Goal: Task Accomplishment & Management: Manage account settings

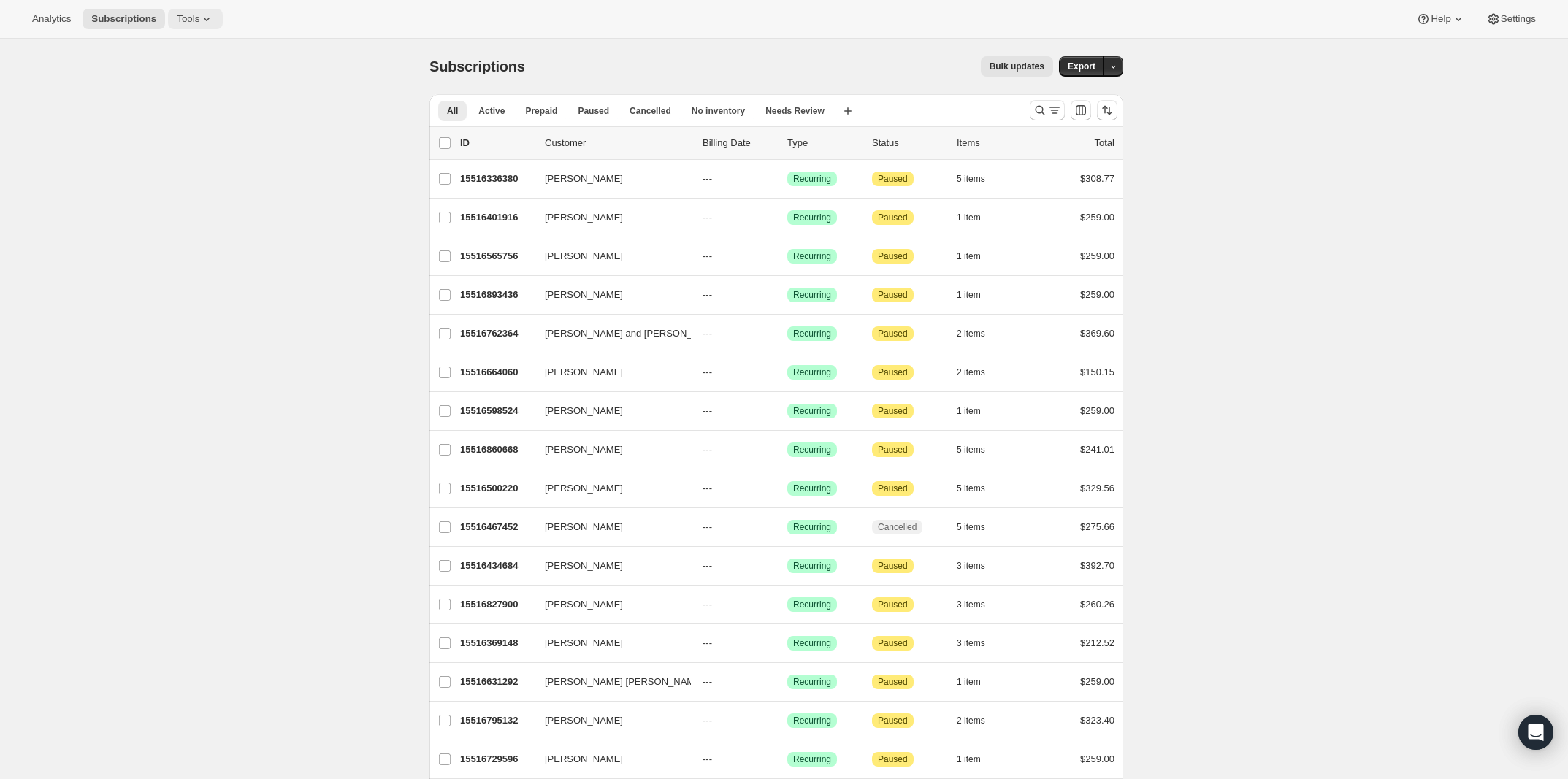
click at [210, 13] on icon at bounding box center [207, 20] width 15 height 15
click at [1512, 21] on span "Settings" at bounding box center [1518, 19] width 36 height 12
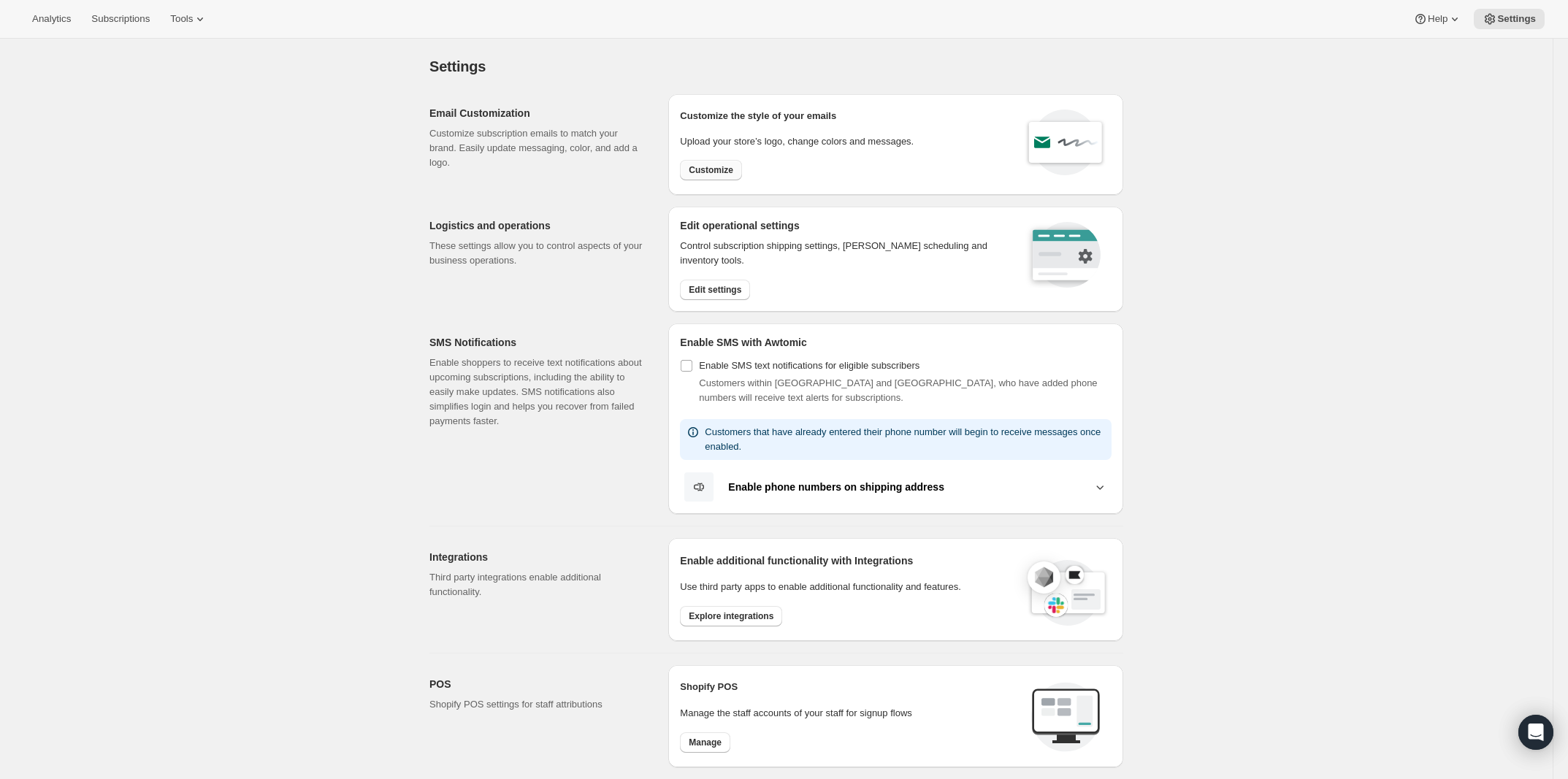
click at [714, 178] on button "Customize" at bounding box center [711, 170] width 62 height 21
select select "subscriptionMessage"
select select "5"
select select "15"
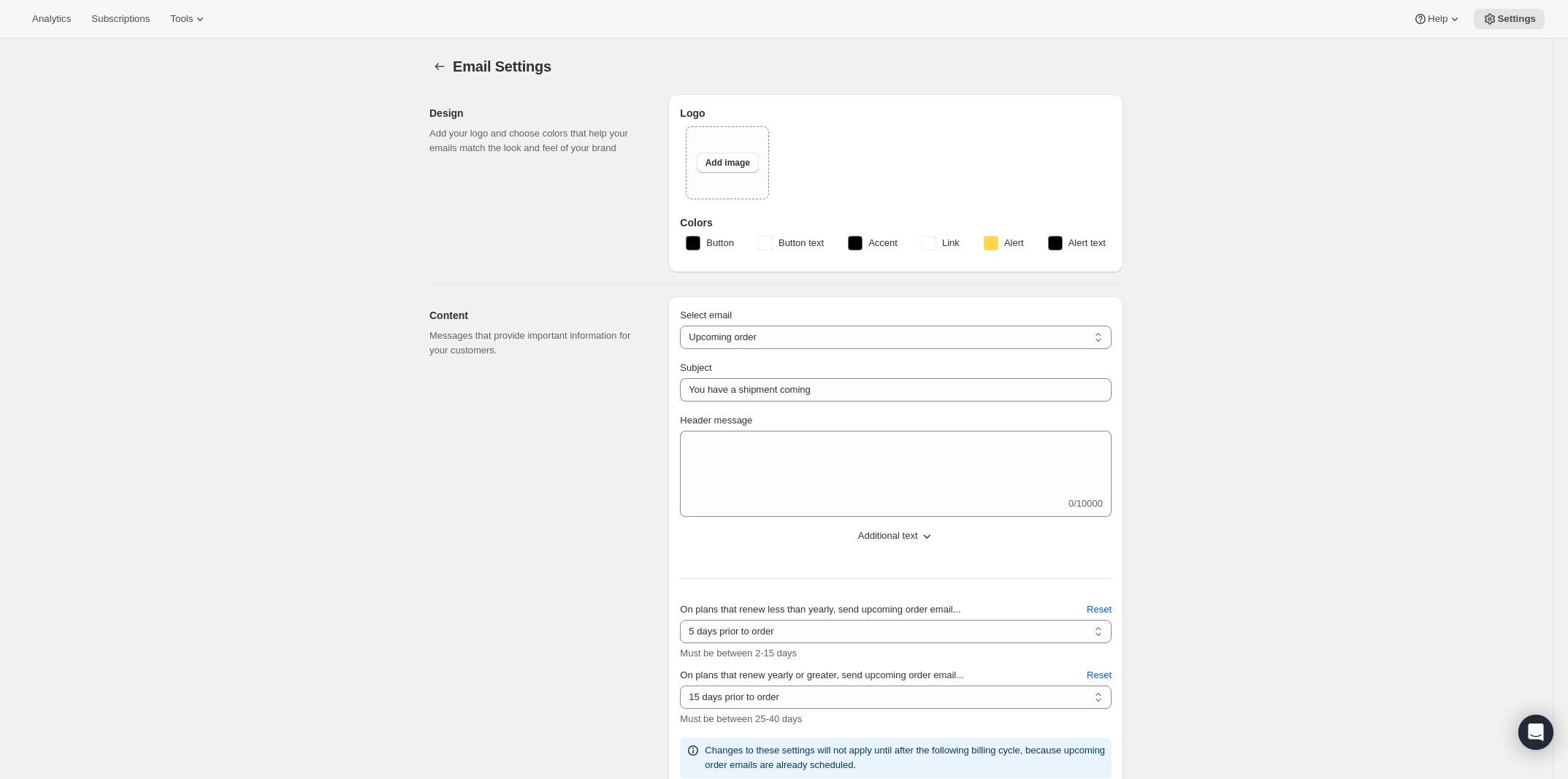
type input "Poonawatta"
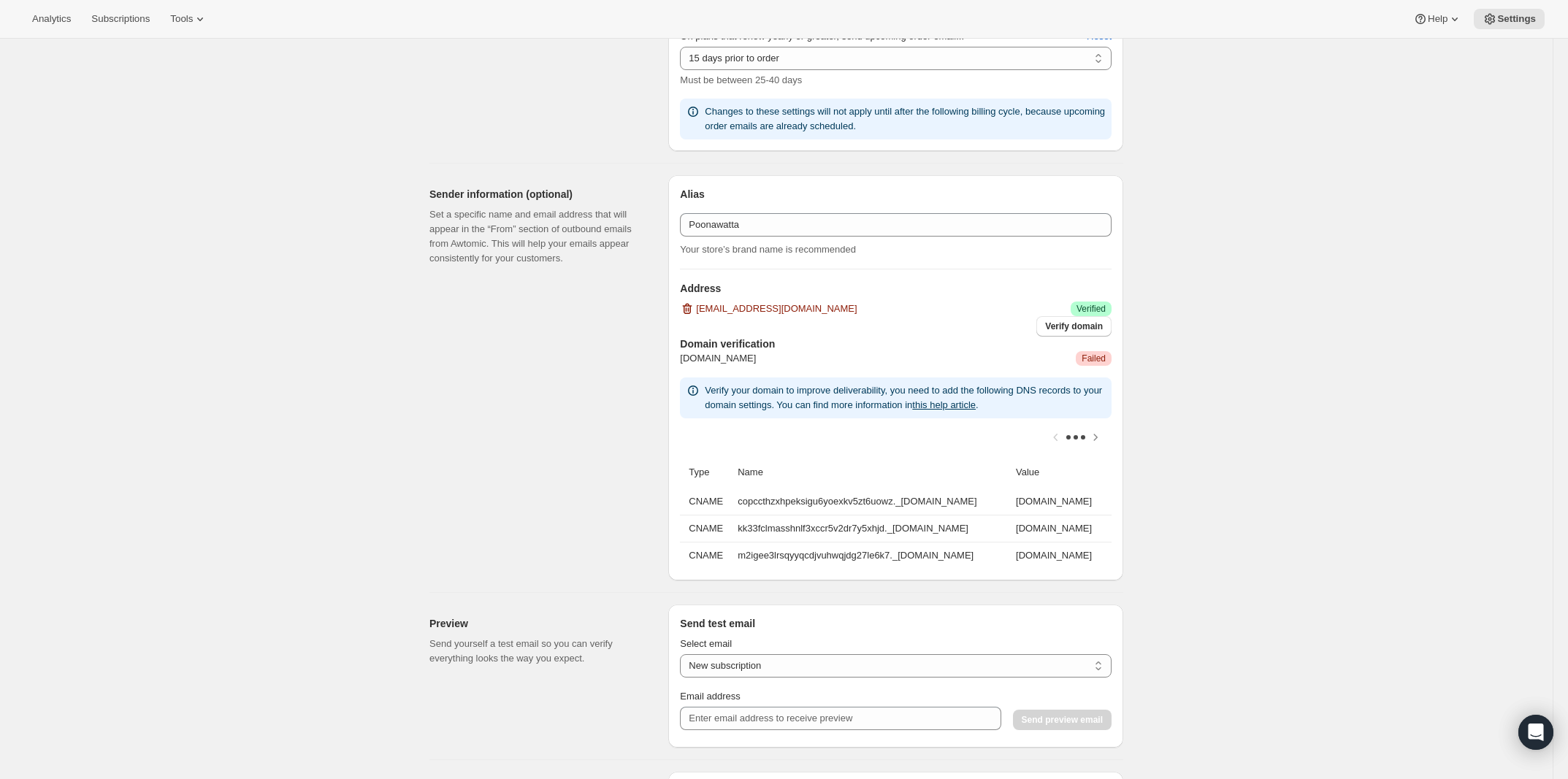
scroll to position [0, 233]
click at [1090, 354] on span "Failed" at bounding box center [1094, 359] width 24 height 12
click at [976, 409] on link "this help article" at bounding box center [944, 405] width 64 height 11
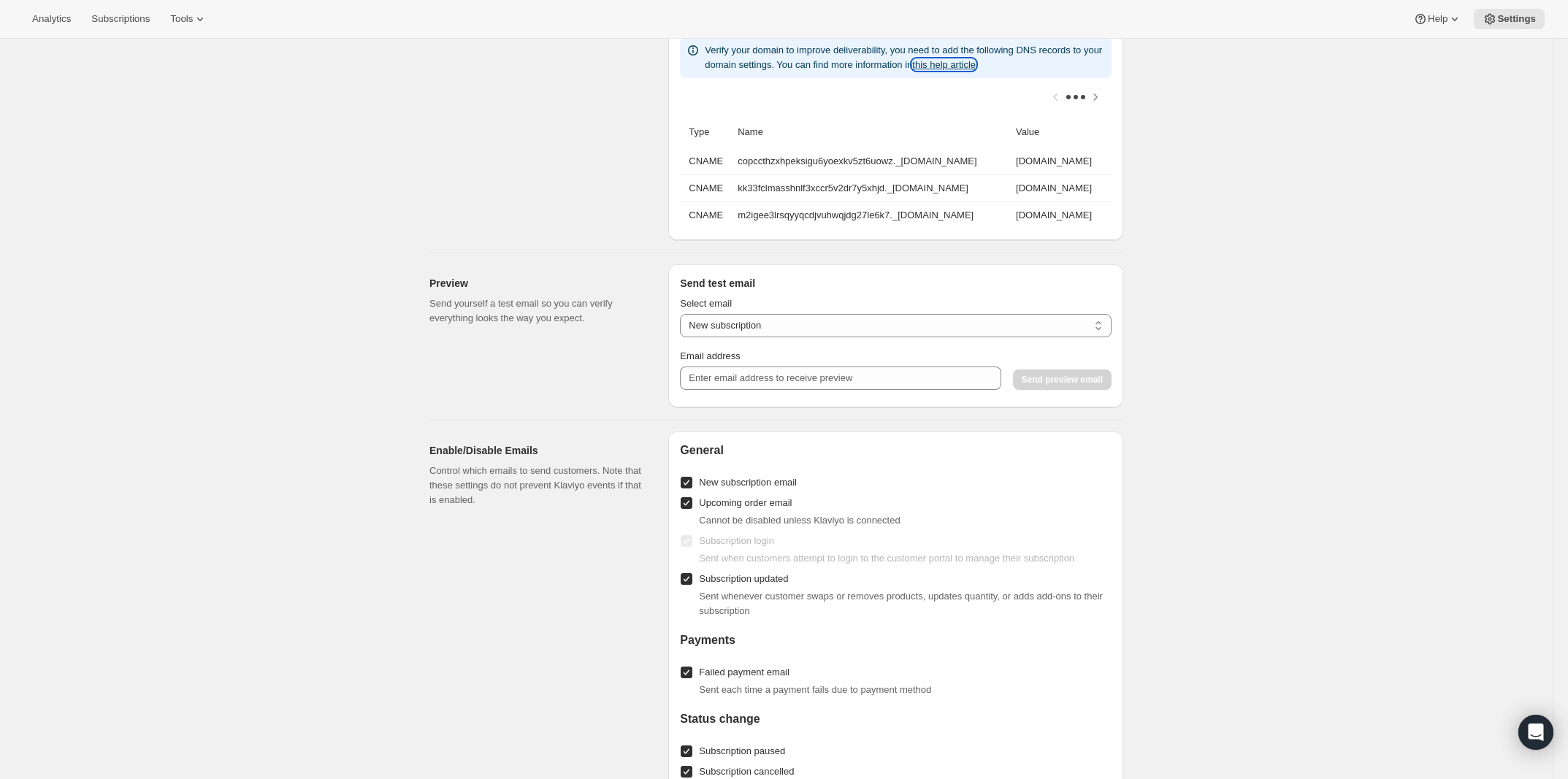
scroll to position [1095, 0]
